Goal: Entertainment & Leisure: Browse casually

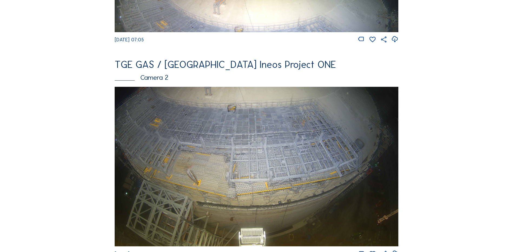
scroll to position [216, 0]
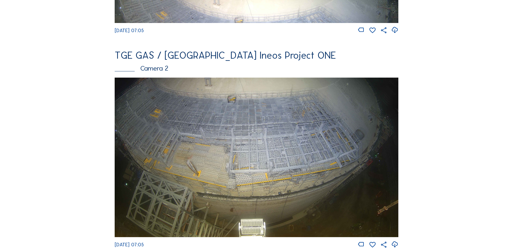
click at [208, 132] on img at bounding box center [257, 157] width 284 height 159
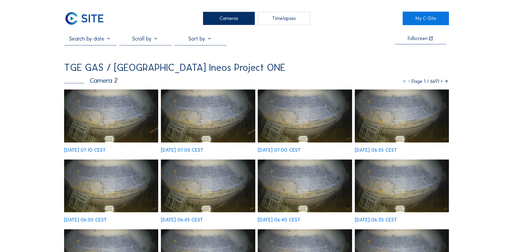
click at [103, 118] on img at bounding box center [111, 115] width 94 height 53
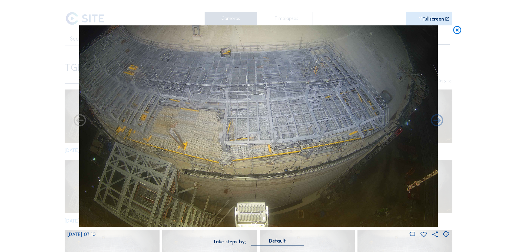
click at [456, 30] on icon at bounding box center [457, 30] width 10 height 10
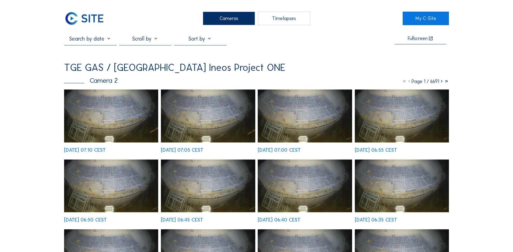
click at [234, 19] on div "Cameras" at bounding box center [229, 19] width 52 height 14
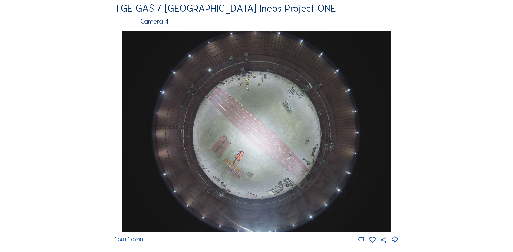
scroll to position [487, 0]
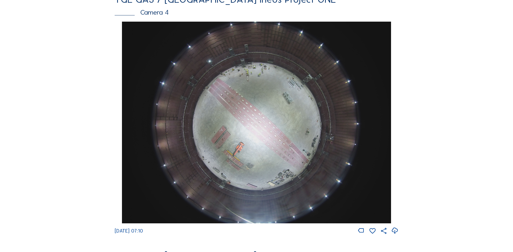
click at [260, 117] on img at bounding box center [256, 123] width 269 height 202
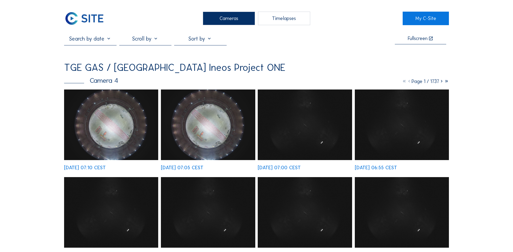
click at [132, 119] on img at bounding box center [111, 124] width 94 height 71
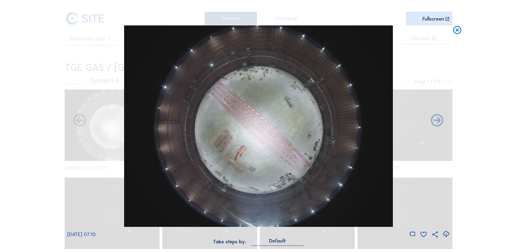
click at [457, 31] on icon at bounding box center [457, 30] width 10 height 10
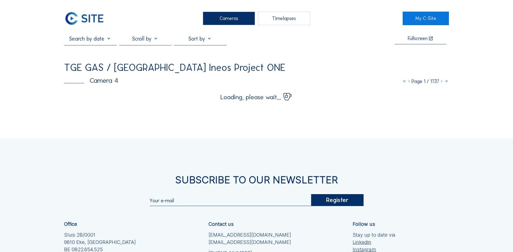
click at [231, 17] on div "Cameras" at bounding box center [229, 19] width 52 height 14
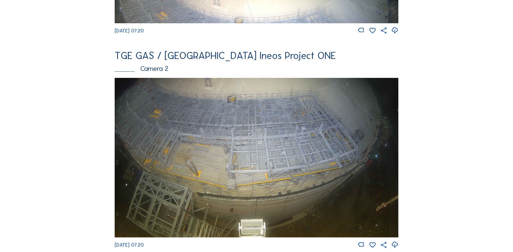
scroll to position [216, 0]
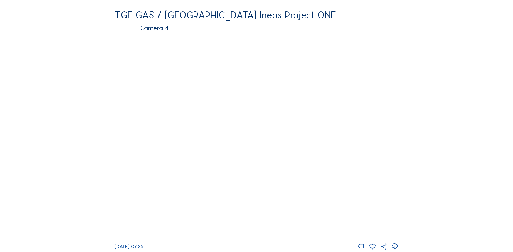
scroll to position [487, 0]
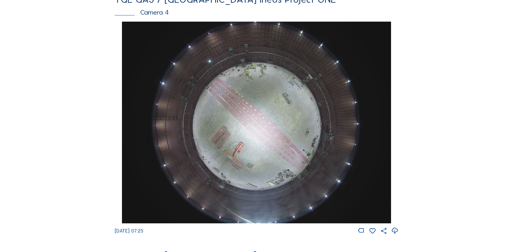
click at [260, 108] on img at bounding box center [256, 123] width 269 height 202
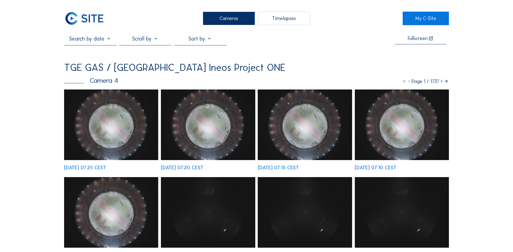
click at [118, 125] on img at bounding box center [111, 124] width 94 height 71
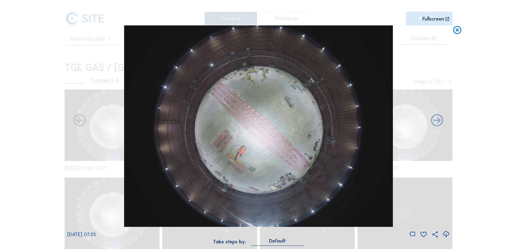
click at [446, 233] on icon at bounding box center [445, 234] width 7 height 9
click at [15, 93] on div "Scroll to travel through time | Press 'Alt' Button + Scroll to Zoom | Click and…" at bounding box center [258, 126] width 517 height 252
click at [458, 31] on icon at bounding box center [457, 30] width 10 height 10
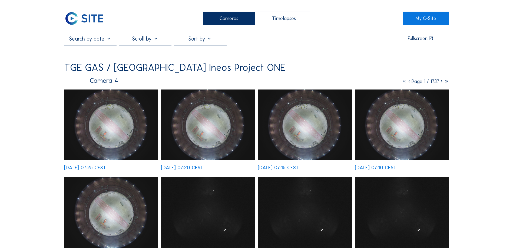
click at [233, 21] on div "Cameras" at bounding box center [229, 19] width 52 height 14
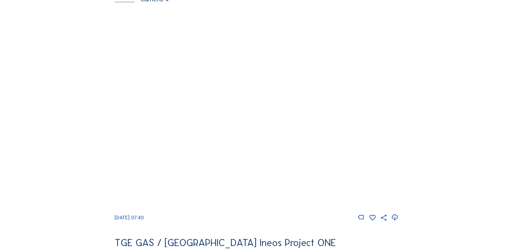
scroll to position [514, 0]
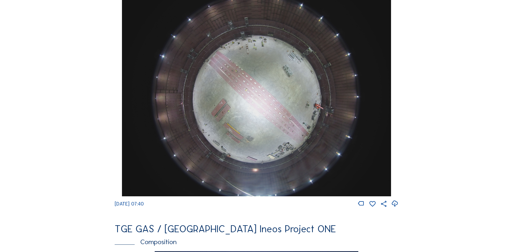
click at [254, 97] on img at bounding box center [256, 96] width 269 height 202
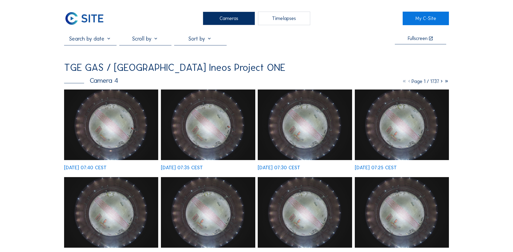
click at [113, 106] on img at bounding box center [111, 124] width 94 height 71
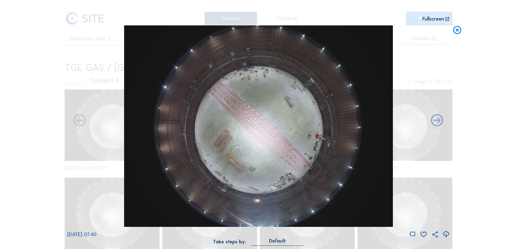
click at [445, 234] on icon at bounding box center [445, 234] width 7 height 9
click at [457, 30] on icon at bounding box center [457, 30] width 10 height 10
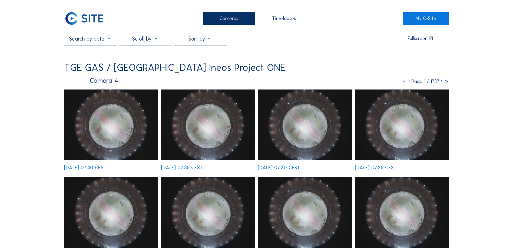
click at [238, 19] on div "Cameras" at bounding box center [229, 19] width 52 height 14
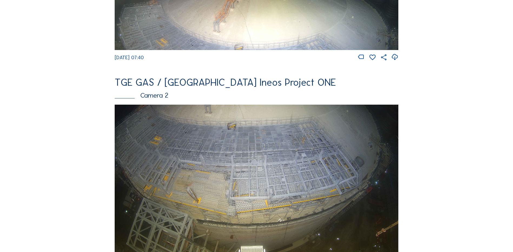
scroll to position [243, 0]
